Goal: Task Accomplishment & Management: Manage account settings

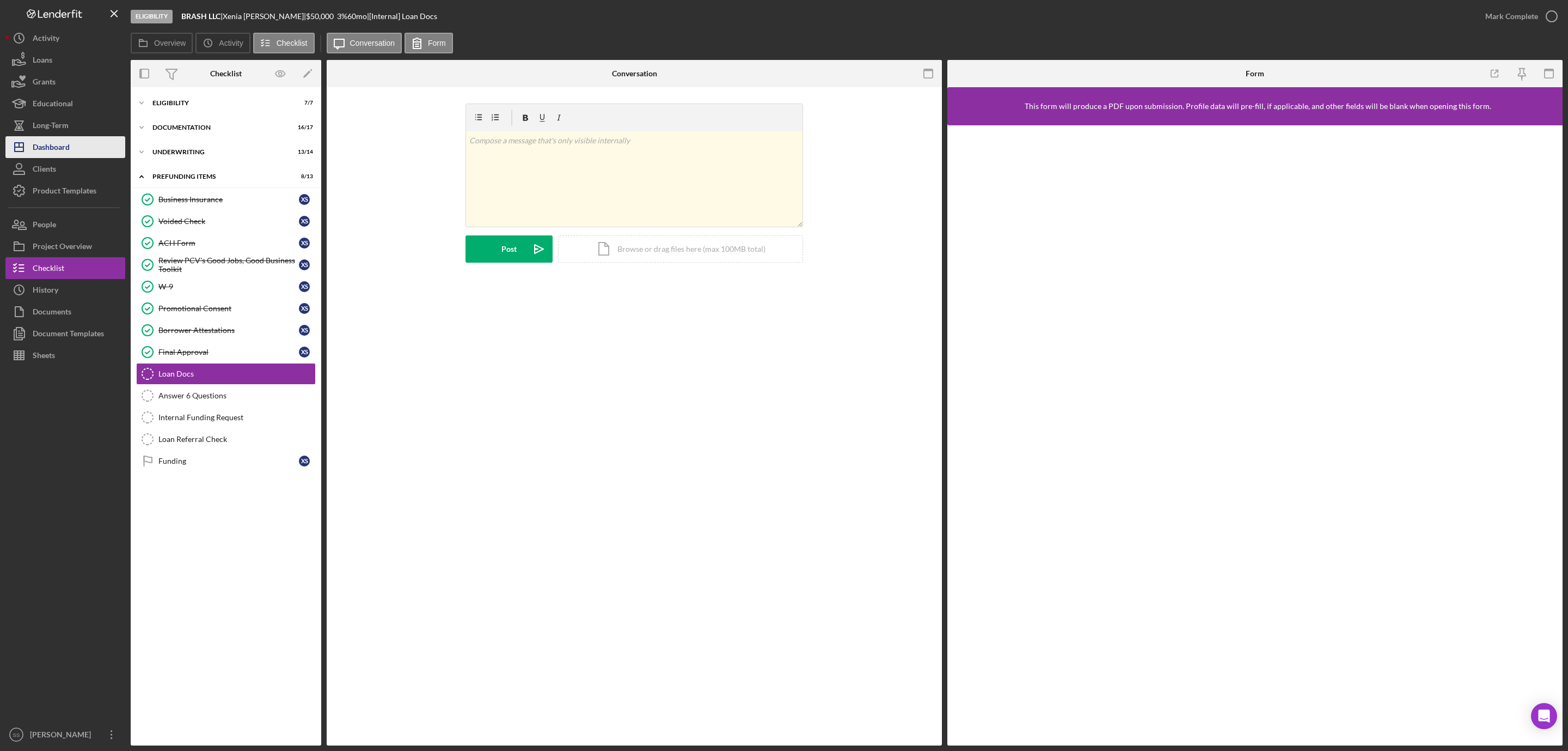
click at [85, 147] on button "Icon/Dashboard Dashboard" at bounding box center [65, 147] width 120 height 22
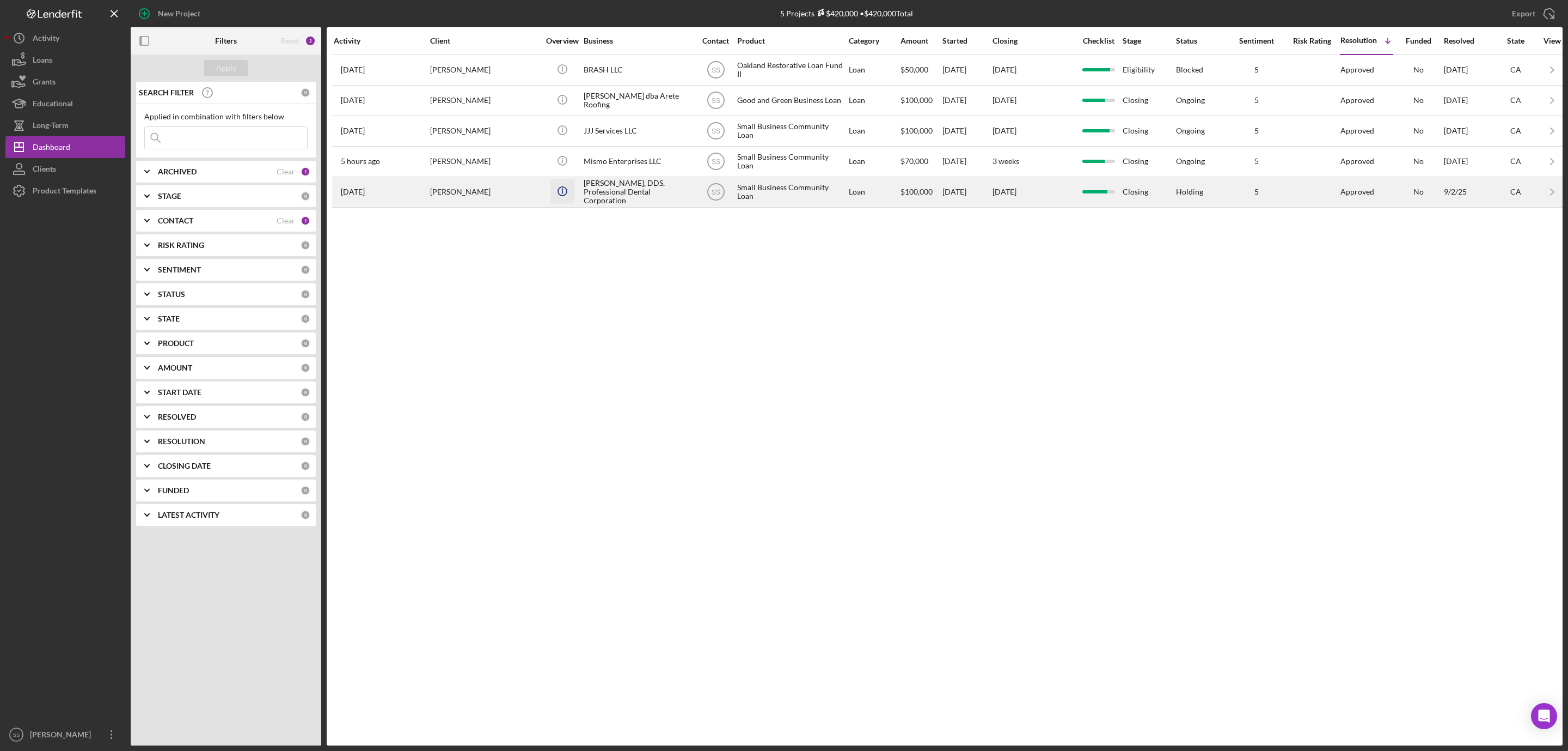
click at [570, 198] on icon "Icon/Info" at bounding box center [562, 191] width 24 height 24
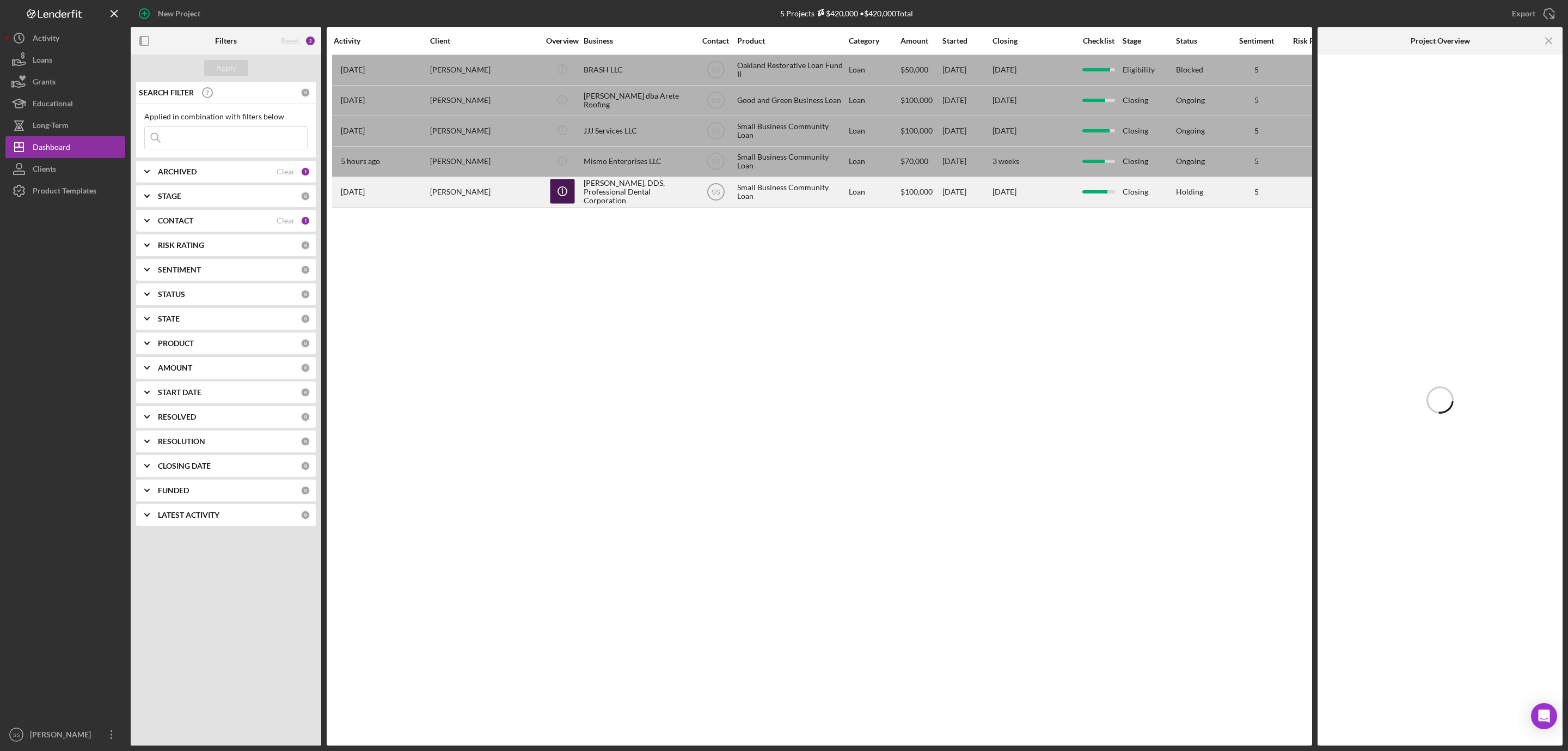
click at [560, 196] on circle "button" at bounding box center [562, 191] width 9 height 9
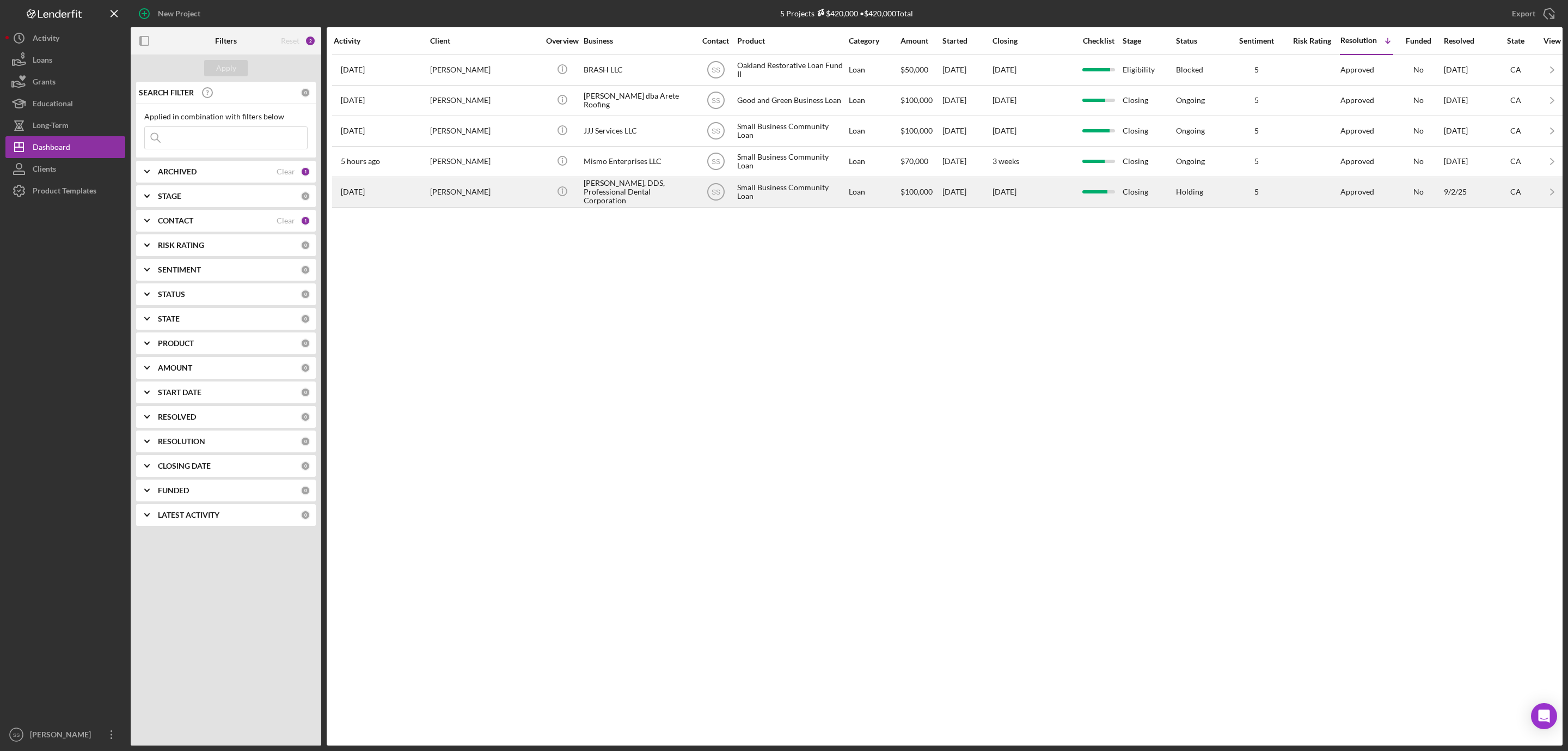
click at [508, 203] on div "[PERSON_NAME]" at bounding box center [485, 192] width 109 height 29
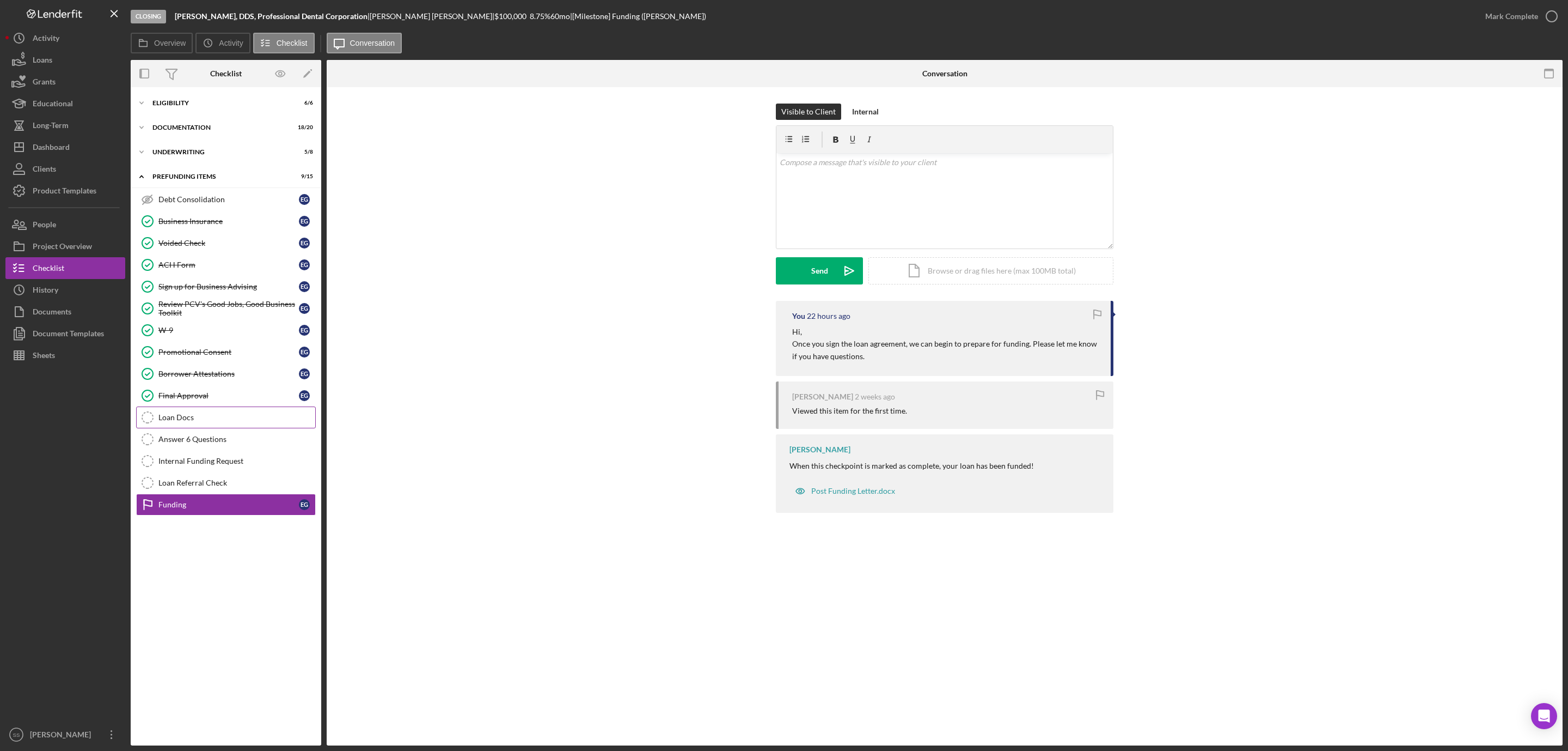
click at [192, 417] on link "Loan Docs Loan Docs" at bounding box center [226, 417] width 180 height 22
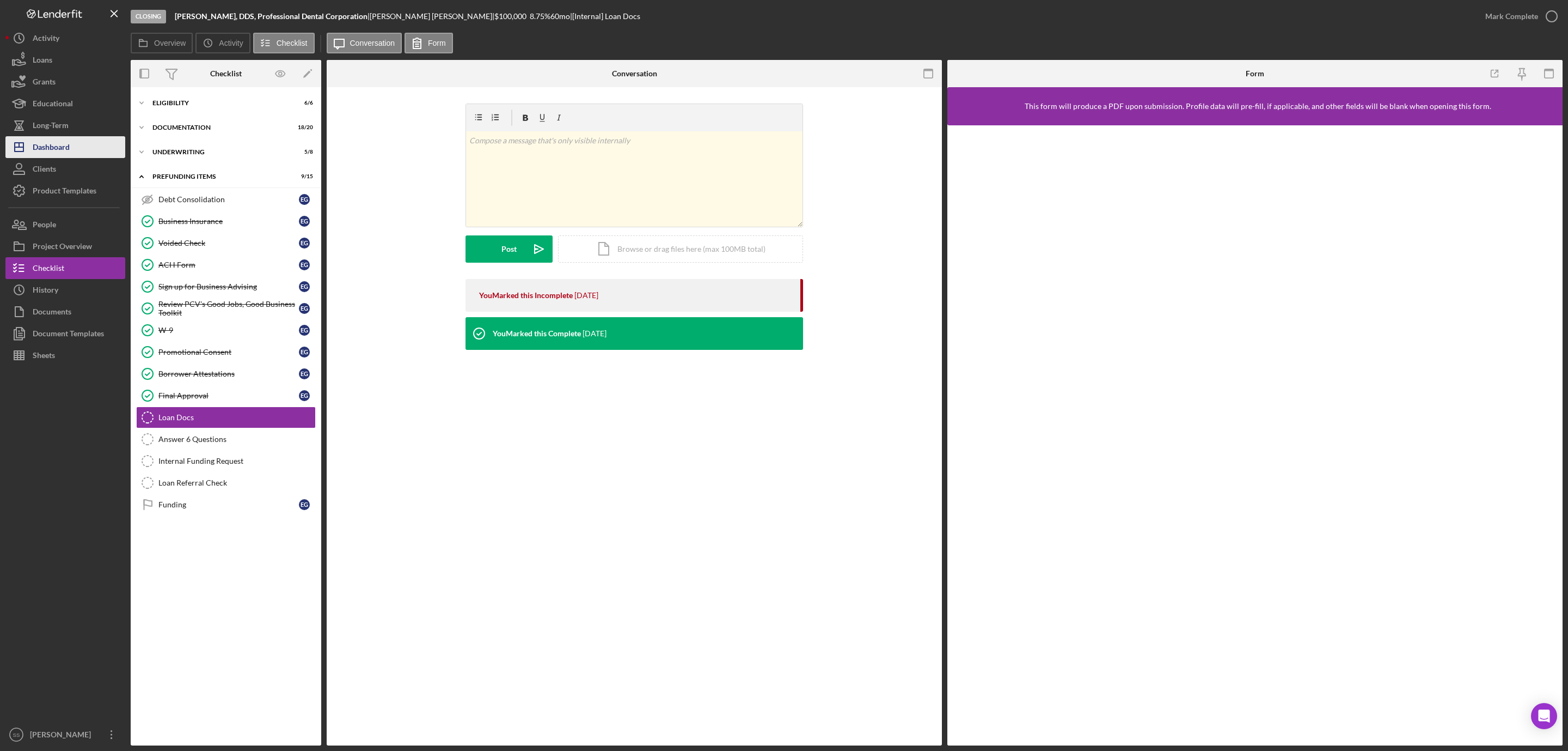
click at [79, 144] on button "Icon/Dashboard Dashboard" at bounding box center [65, 147] width 120 height 22
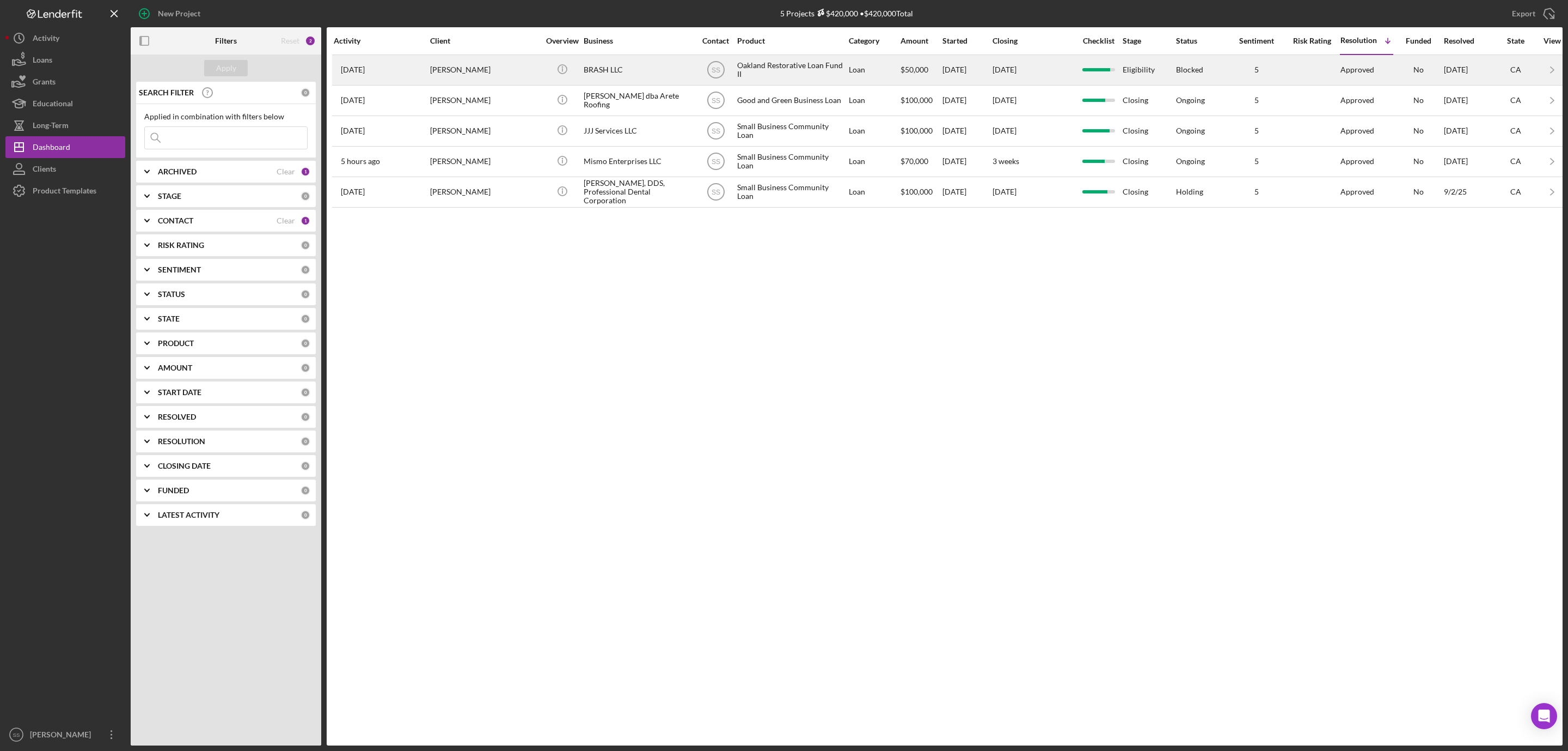
click at [467, 65] on div "[PERSON_NAME]" at bounding box center [485, 69] width 109 height 29
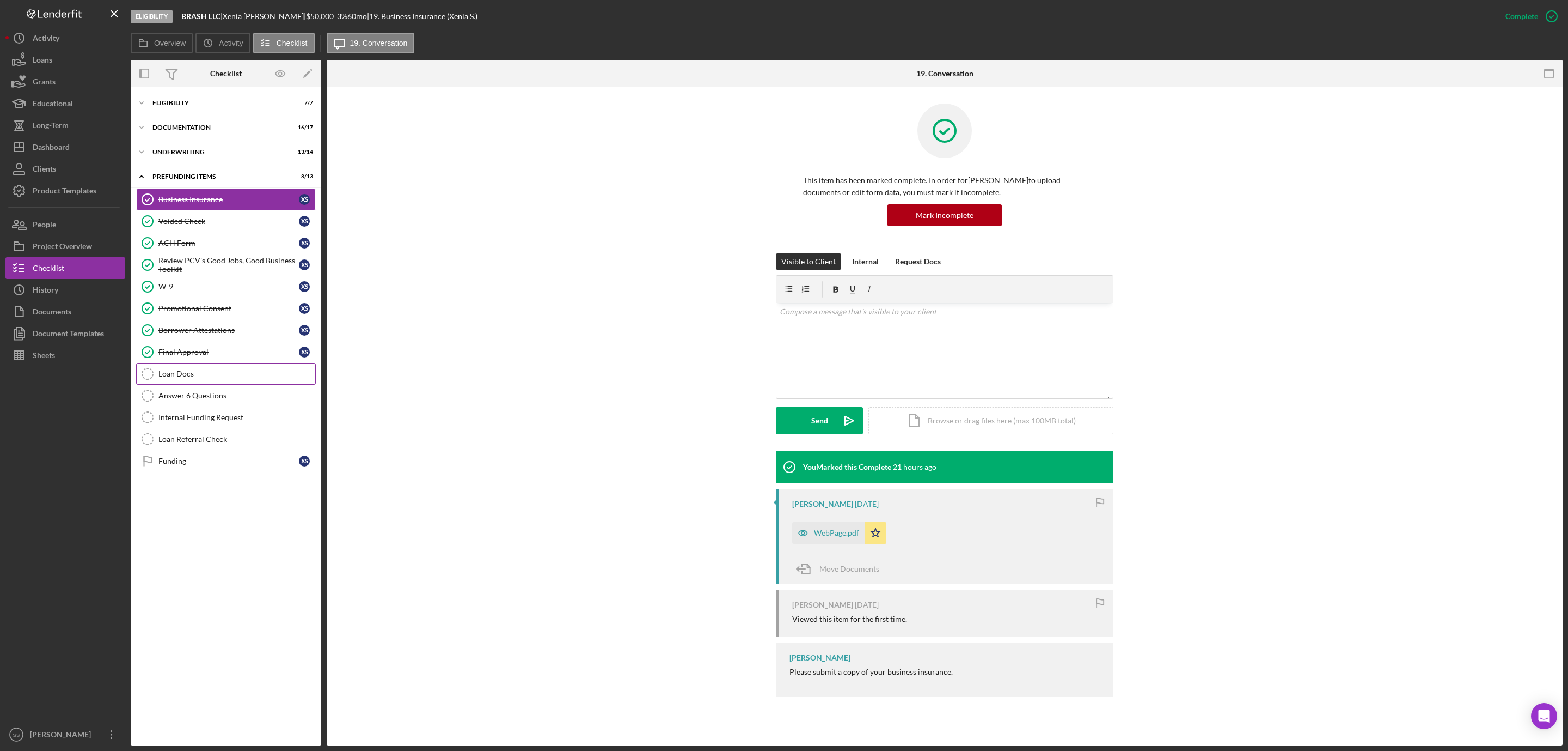
click at [237, 371] on link "Loan Docs Loan Docs" at bounding box center [226, 374] width 180 height 22
